Goal: Task Accomplishment & Management: Manage account settings

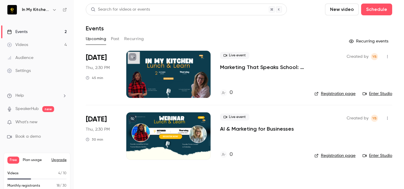
click at [242, 67] on p "Marketing That Speaks School: How to Tell Stories That Actually Land" at bounding box center [262, 67] width 85 height 7
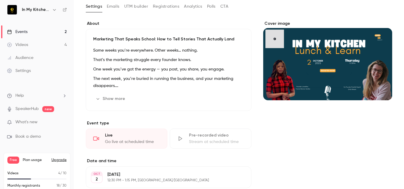
scroll to position [30, 0]
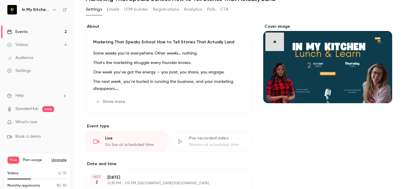
click at [311, 52] on div "Cover image" at bounding box center [327, 64] width 129 height 80
click at [0, 0] on input "Cover image" at bounding box center [0, 0] width 0 height 0
click at [112, 101] on button "Show more" at bounding box center [110, 101] width 35 height 9
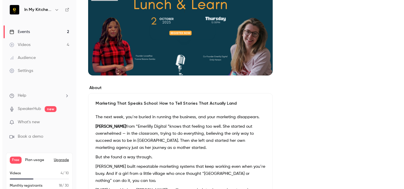
scroll to position [59, 0]
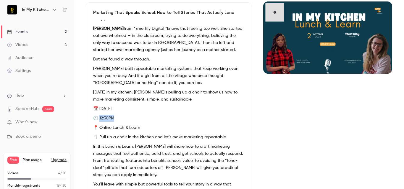
drag, startPoint x: 122, startPoint y: 118, endPoint x: 100, endPoint y: 116, distance: 21.6
click at [100, 116] on p "🕛 12:30PM" at bounding box center [168, 118] width 151 height 7
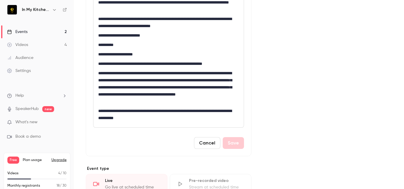
scroll to position [236, 0]
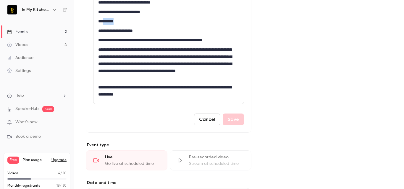
drag, startPoint x: 105, startPoint y: 22, endPoint x: 131, endPoint y: 25, distance: 25.8
click at [131, 25] on p "**********" at bounding box center [166, 21] width 136 height 7
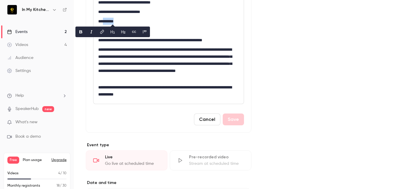
copy p "*******"
click at [278, 45] on div "Cover image" at bounding box center [327, 145] width 129 height 656
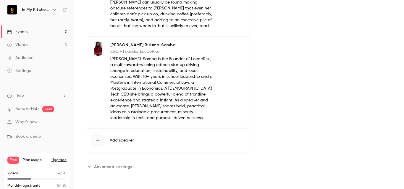
scroll to position [544, 0]
